Goal: Navigation & Orientation: Go to known website

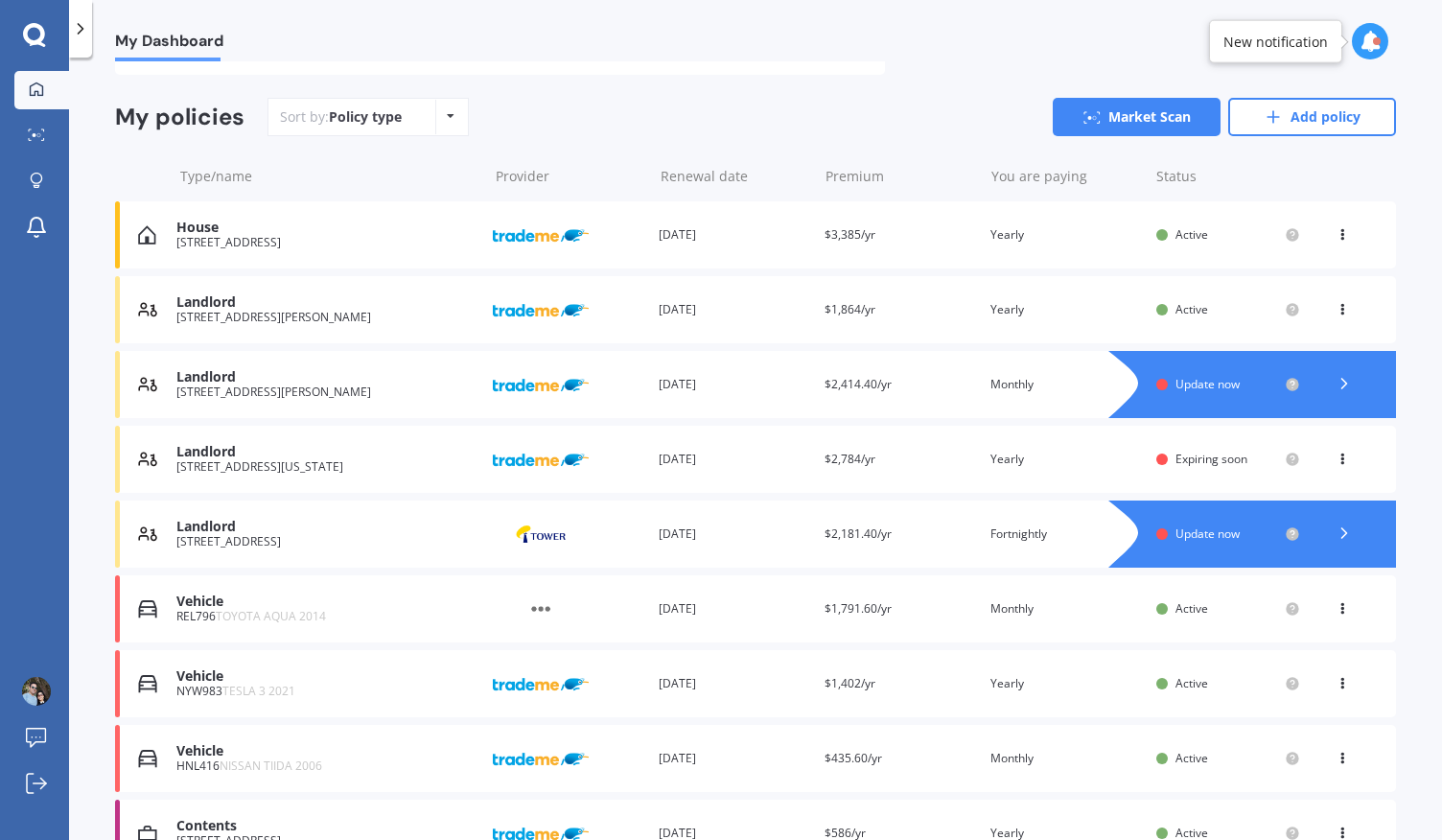
scroll to position [111, 0]
